Goal: Communication & Community: Answer question/provide support

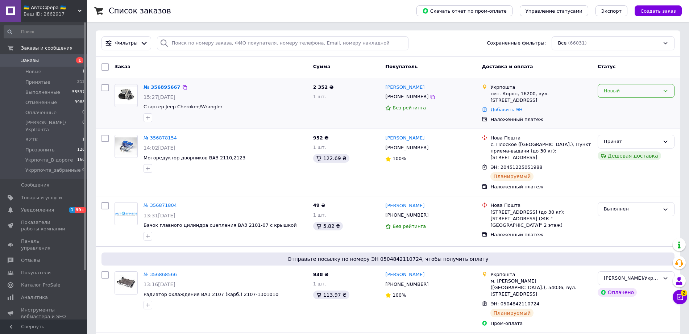
click at [622, 91] on div "Новый" at bounding box center [632, 91] width 56 height 8
click at [609, 109] on li "Принят" at bounding box center [636, 105] width 76 height 13
click at [157, 88] on link "№ 356895667" at bounding box center [161, 86] width 37 height 5
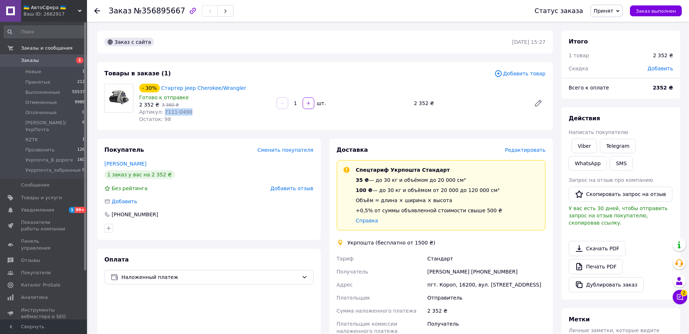
drag, startPoint x: 162, startPoint y: 112, endPoint x: 184, endPoint y: 112, distance: 22.5
click at [184, 112] on span "Артикул: 7111-0490" at bounding box center [165, 112] width 53 height 6
copy span "7111-0490"
drag, startPoint x: 142, startPoint y: 216, endPoint x: 116, endPoint y: 217, distance: 25.8
click at [116, 217] on div "+380674578876" at bounding box center [208, 214] width 209 height 7
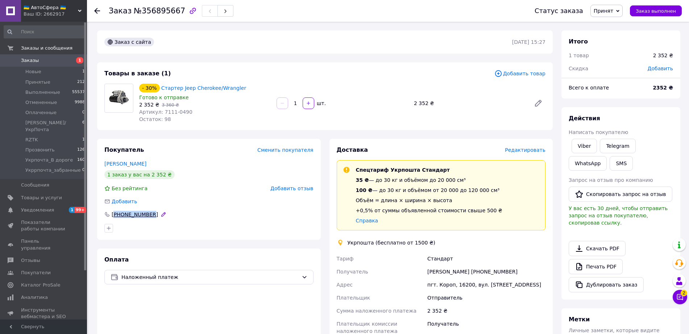
copy div "380674578876"
click at [113, 138] on div "Заказ с сайта 12.08.2025 | 15:27 Товары в заказе (1) Добавить товар - 30% Старт…" at bounding box center [325, 263] width 464 height 467
click at [109, 57] on div "Заказ с сайта 12.08.2025 | 15:27 Товары в заказе (1) Добавить товар - 30% Старт…" at bounding box center [325, 263] width 464 height 467
click at [680, 297] on icon at bounding box center [679, 296] width 7 height 7
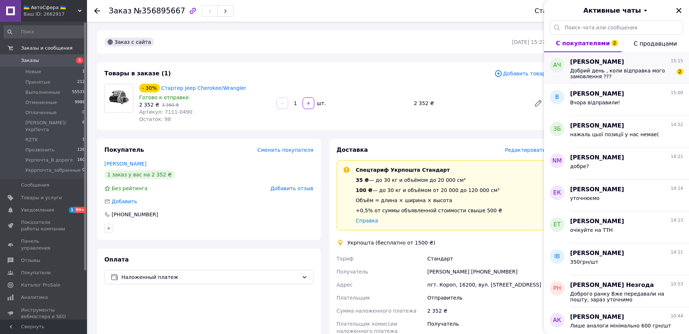
click at [624, 69] on span "Добрий день , коли відправка мого замовлення ???" at bounding box center [621, 74] width 103 height 12
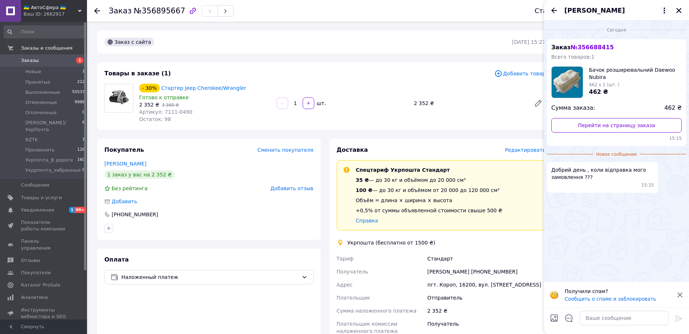
click at [661, 11] on icon at bounding box center [664, 10] width 9 height 9
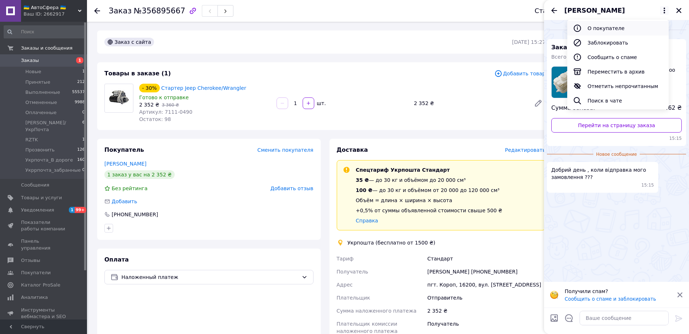
click at [618, 28] on button "О покупателе" at bounding box center [617, 28] width 101 height 14
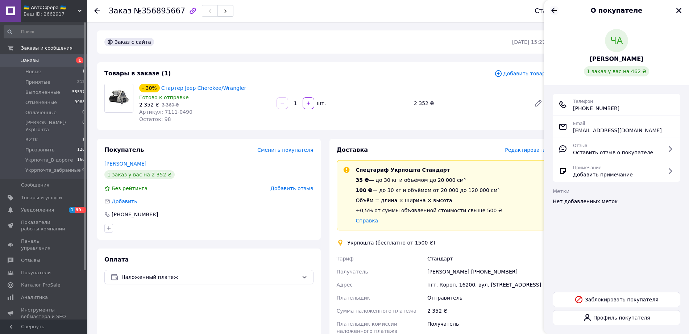
click at [550, 11] on icon "Назад" at bounding box center [554, 10] width 9 height 9
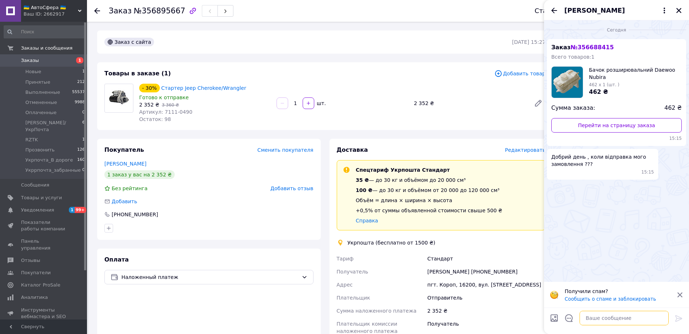
click at [610, 319] on textarea at bounding box center [623, 318] width 89 height 14
type textarea "Сьогодні запланована відправка"
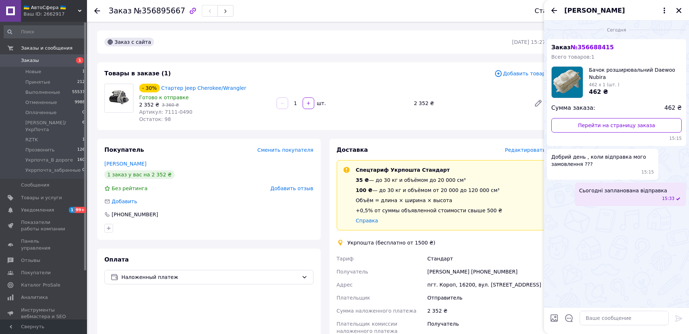
click at [297, 48] on div "Заказ с сайта 12.08.2025 | 15:27" at bounding box center [324, 41] width 455 height 23
click at [551, 10] on icon "Назад" at bounding box center [554, 10] width 9 height 9
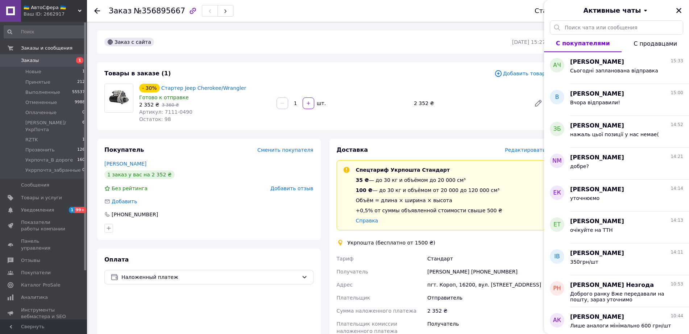
drag, startPoint x: 675, startPoint y: 11, endPoint x: 674, endPoint y: 14, distance: 4.1
click at [675, 11] on button "Закрыть" at bounding box center [678, 10] width 9 height 9
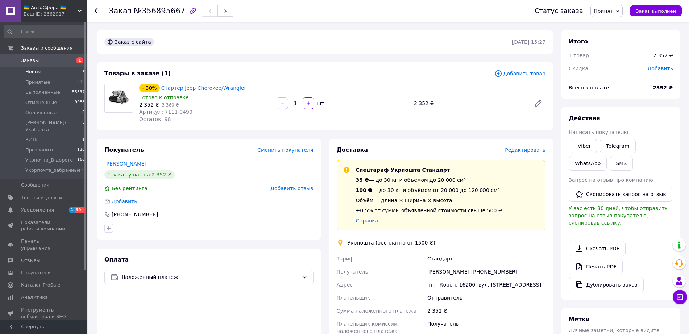
click at [46, 75] on li "Новые 1" at bounding box center [44, 72] width 89 height 10
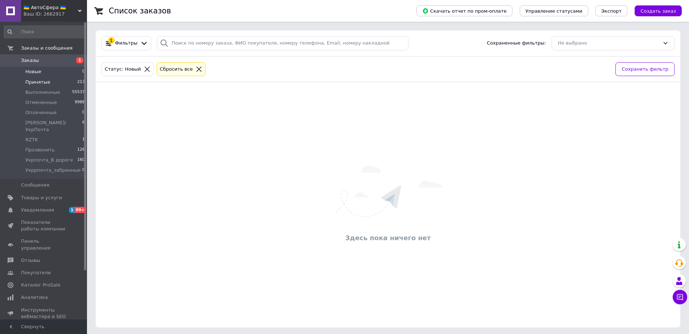
click at [38, 82] on span "Принятые" at bounding box center [37, 82] width 25 height 7
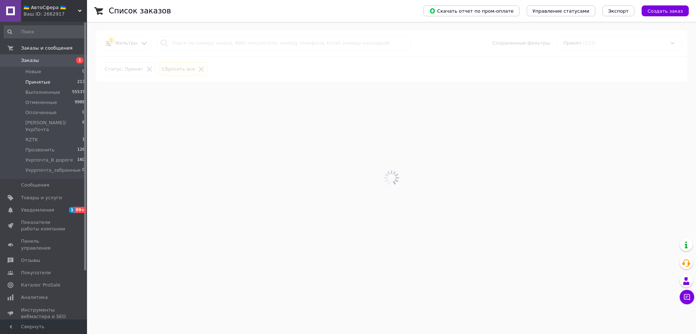
click at [58, 9] on span "🇺🇦 АвтоСфера 🇺🇦" at bounding box center [51, 7] width 54 height 7
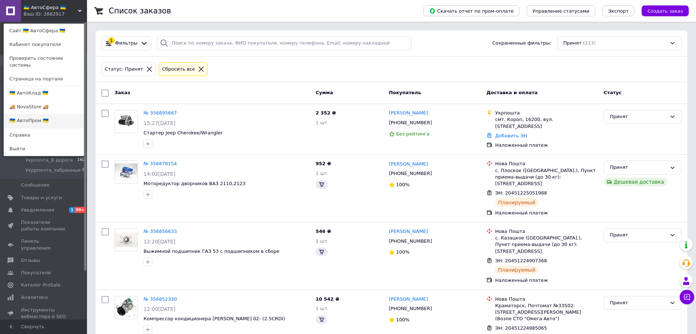
click at [46, 114] on link "🇺🇦 АвтоПром 🇺🇦" at bounding box center [44, 121] width 80 height 14
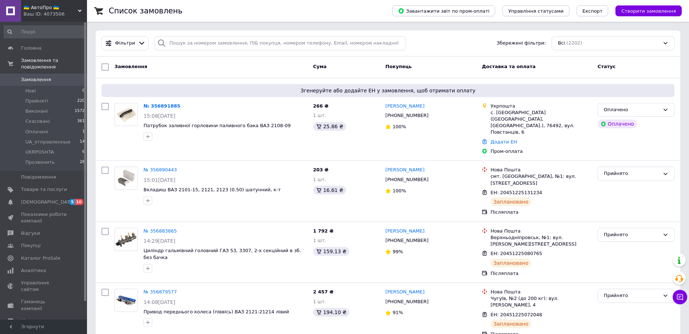
click at [49, 14] on div "Ваш ID: 4073506" at bounding box center [55, 14] width 63 height 7
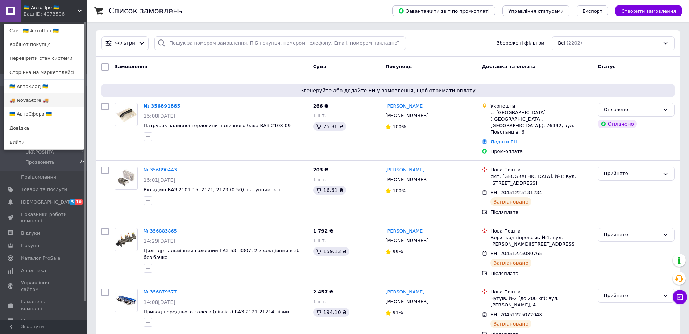
click at [46, 100] on link "🚚 NovaStore 🚚" at bounding box center [44, 100] width 80 height 14
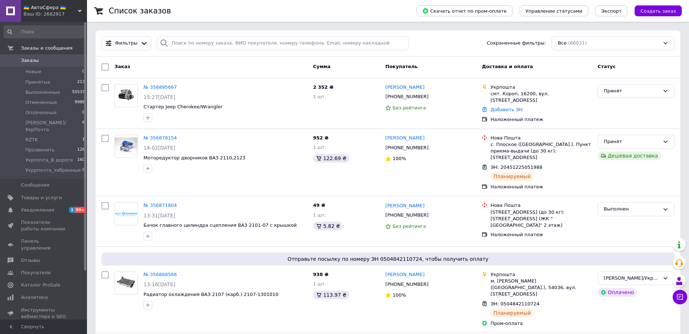
click at [61, 13] on div "Ваш ID: 2662917" at bounding box center [55, 14] width 63 height 7
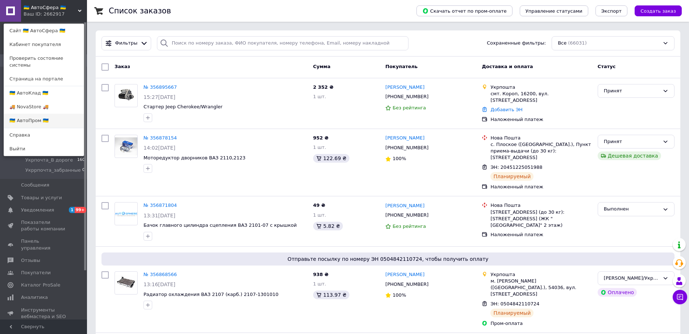
click at [47, 116] on link "🇺🇦 АвтоПром 🇺🇦" at bounding box center [44, 121] width 80 height 14
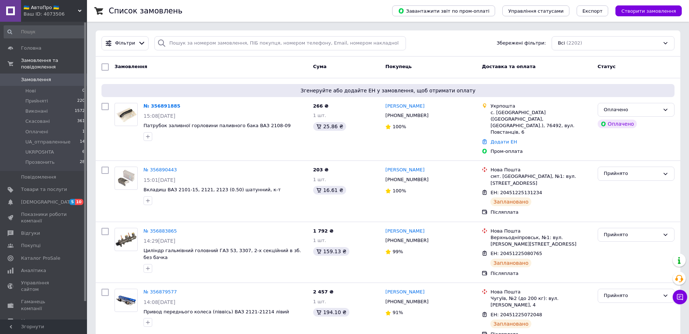
click at [54, 11] on div "Ваш ID: 4073506" at bounding box center [55, 14] width 63 height 7
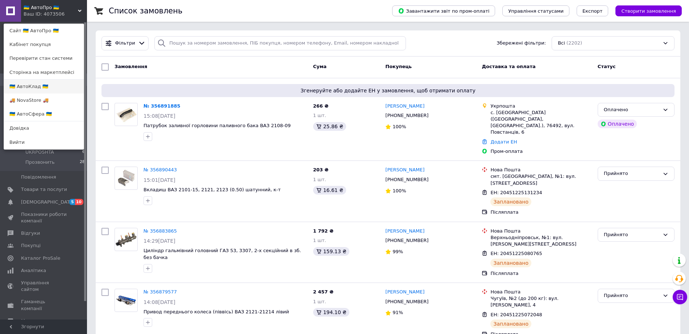
click at [46, 84] on link "🇺🇦 АвтоКлад 🇺🇦" at bounding box center [44, 87] width 80 height 14
